Goal: Navigation & Orientation: Find specific page/section

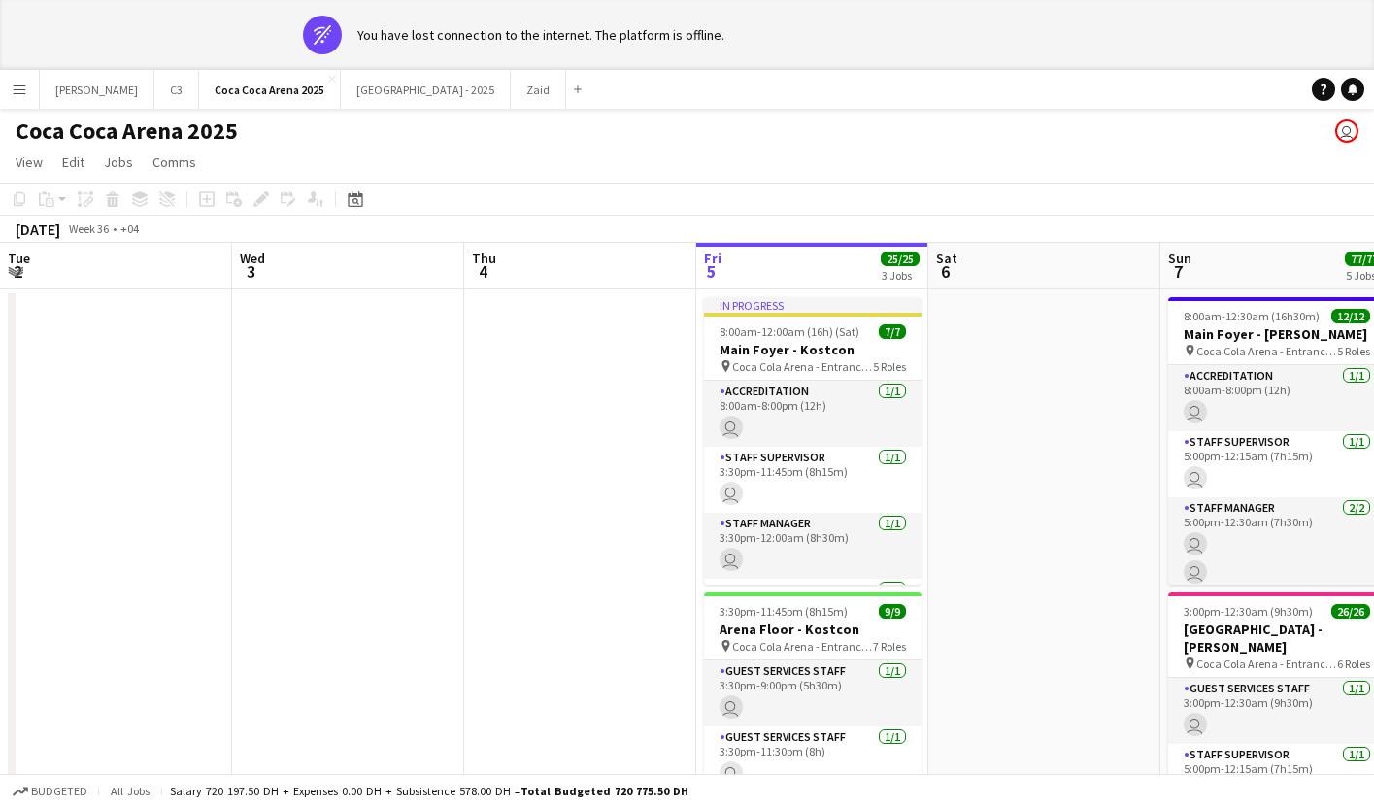
scroll to position [0, 443]
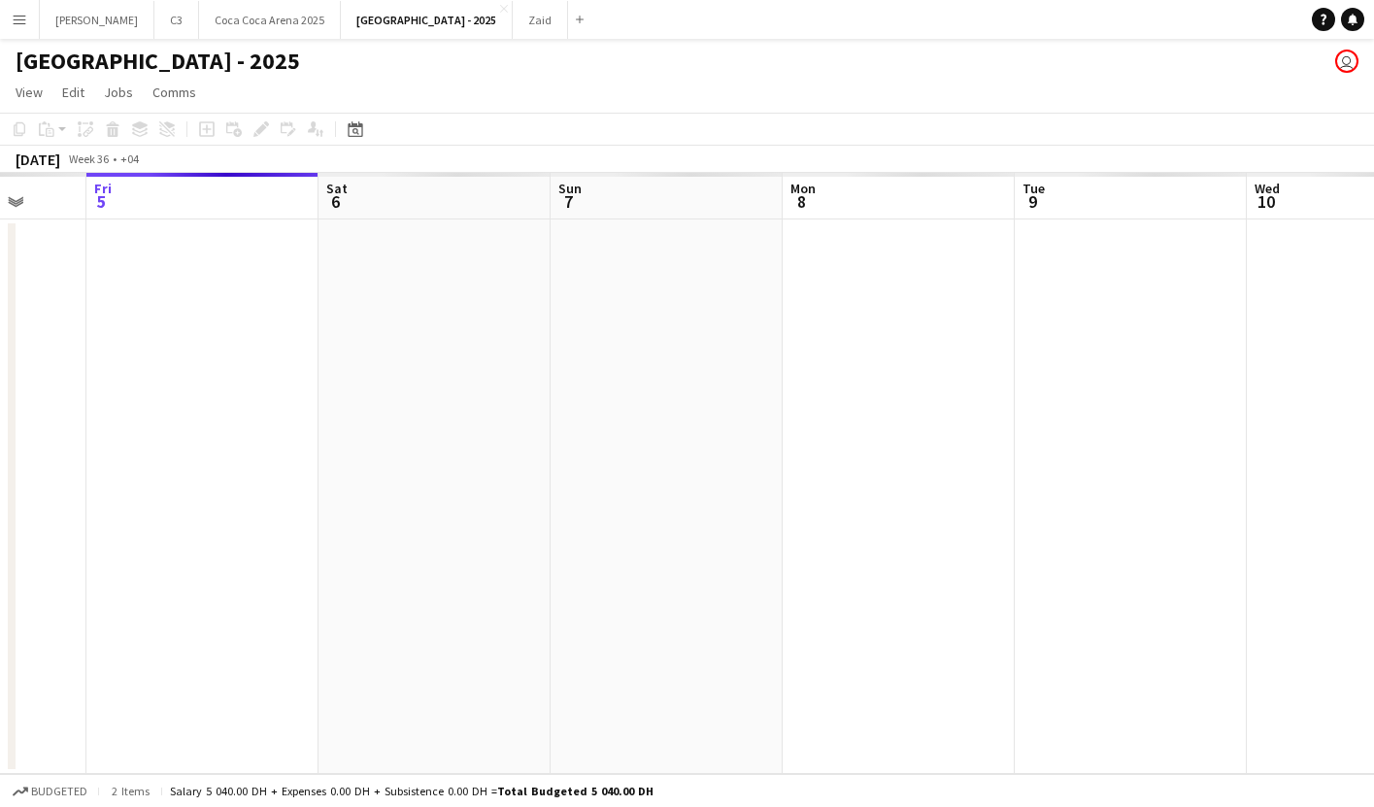
scroll to position [0, 673]
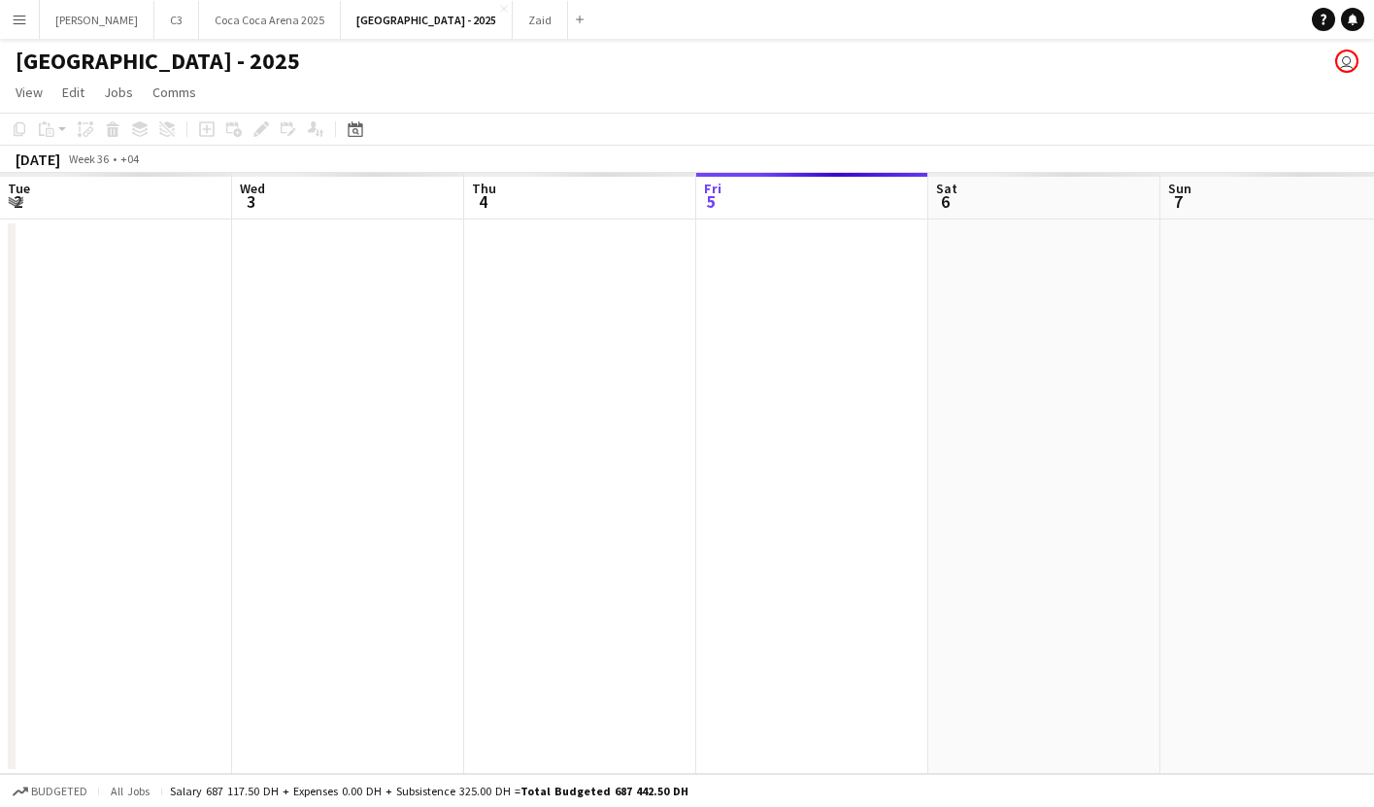
scroll to position [0, 464]
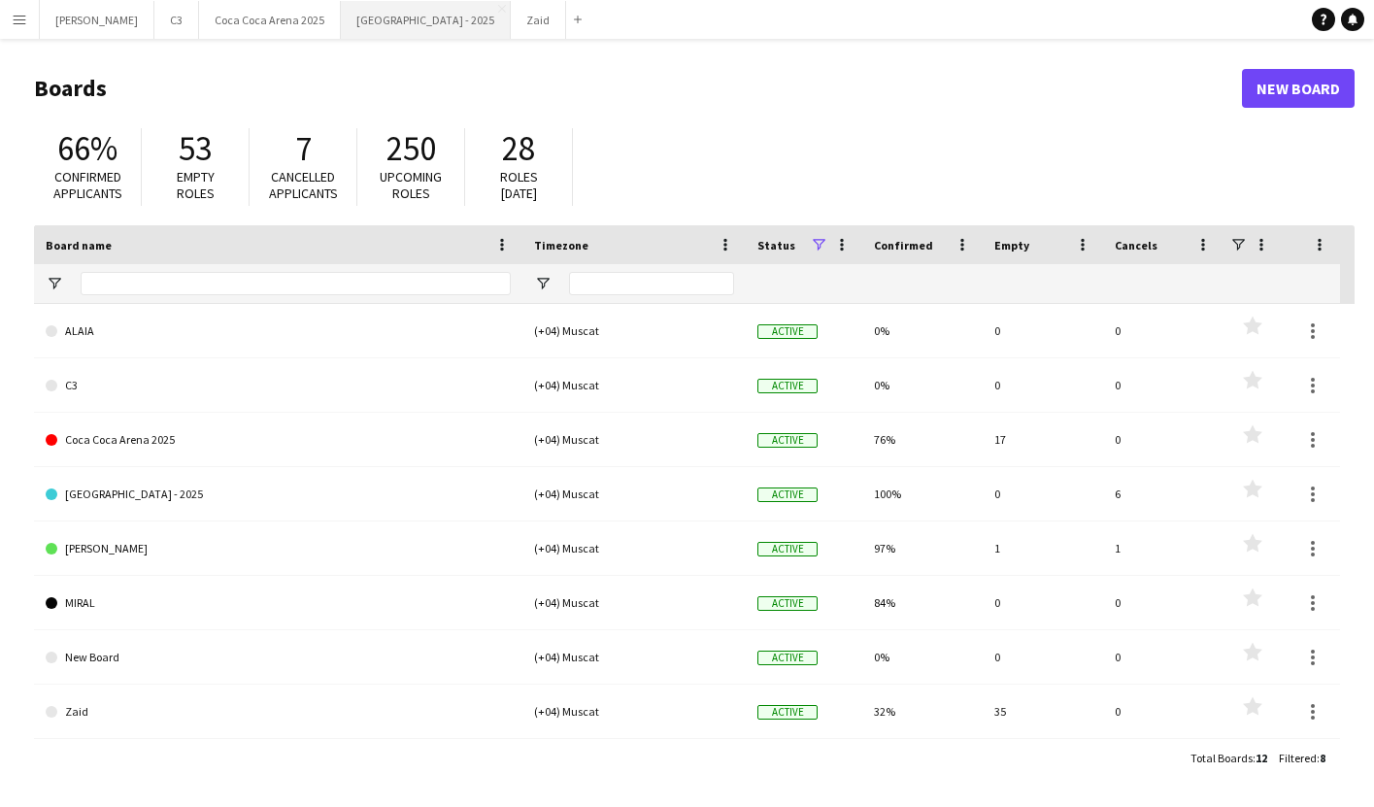
click at [341, 25] on button "Etihad Arena - 2025 Close" at bounding box center [426, 20] width 170 height 38
